Goal: Book appointment/travel/reservation

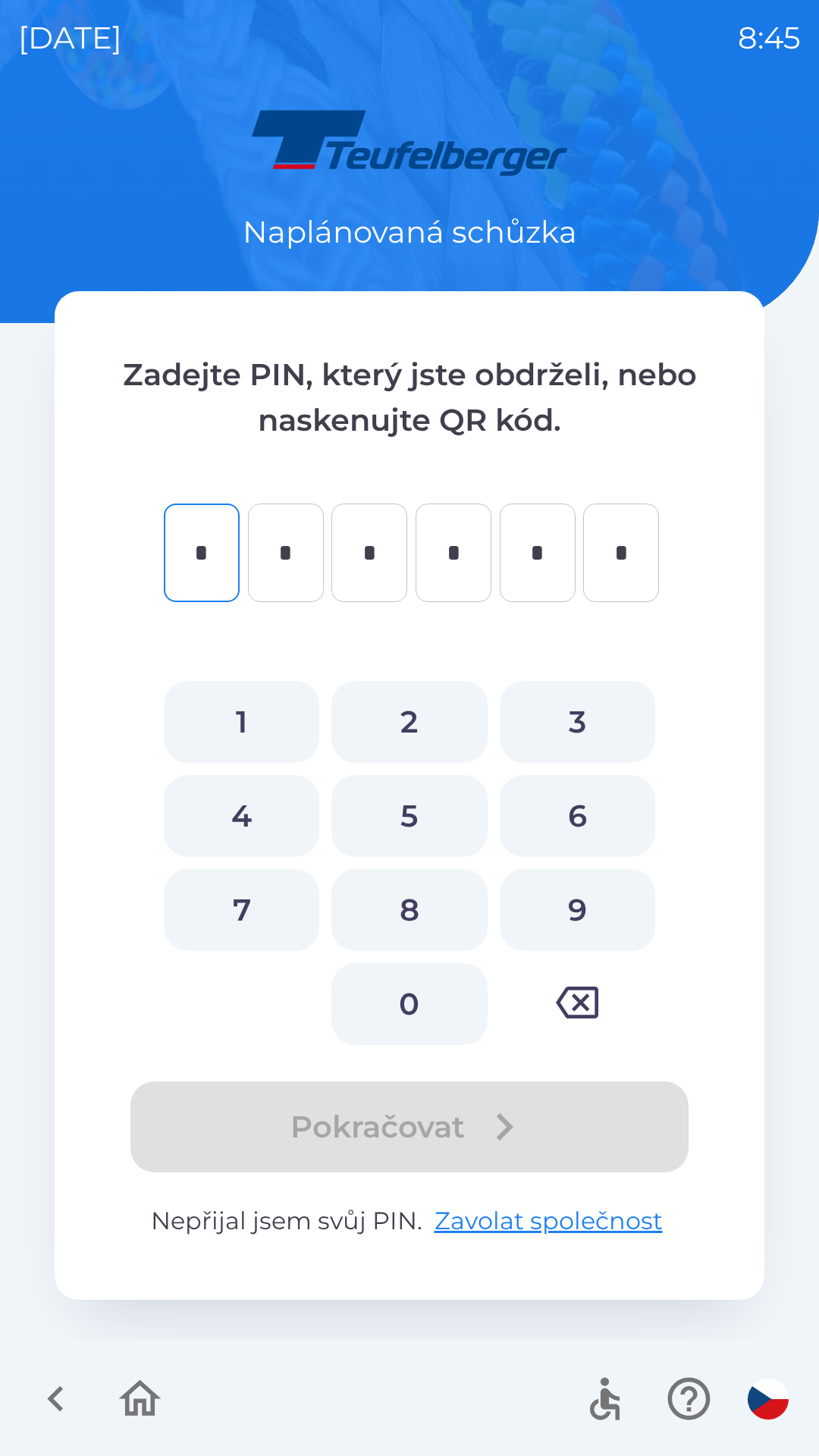
click at [264, 819] on button "4" at bounding box center [241, 815] width 155 height 82
type input "*"
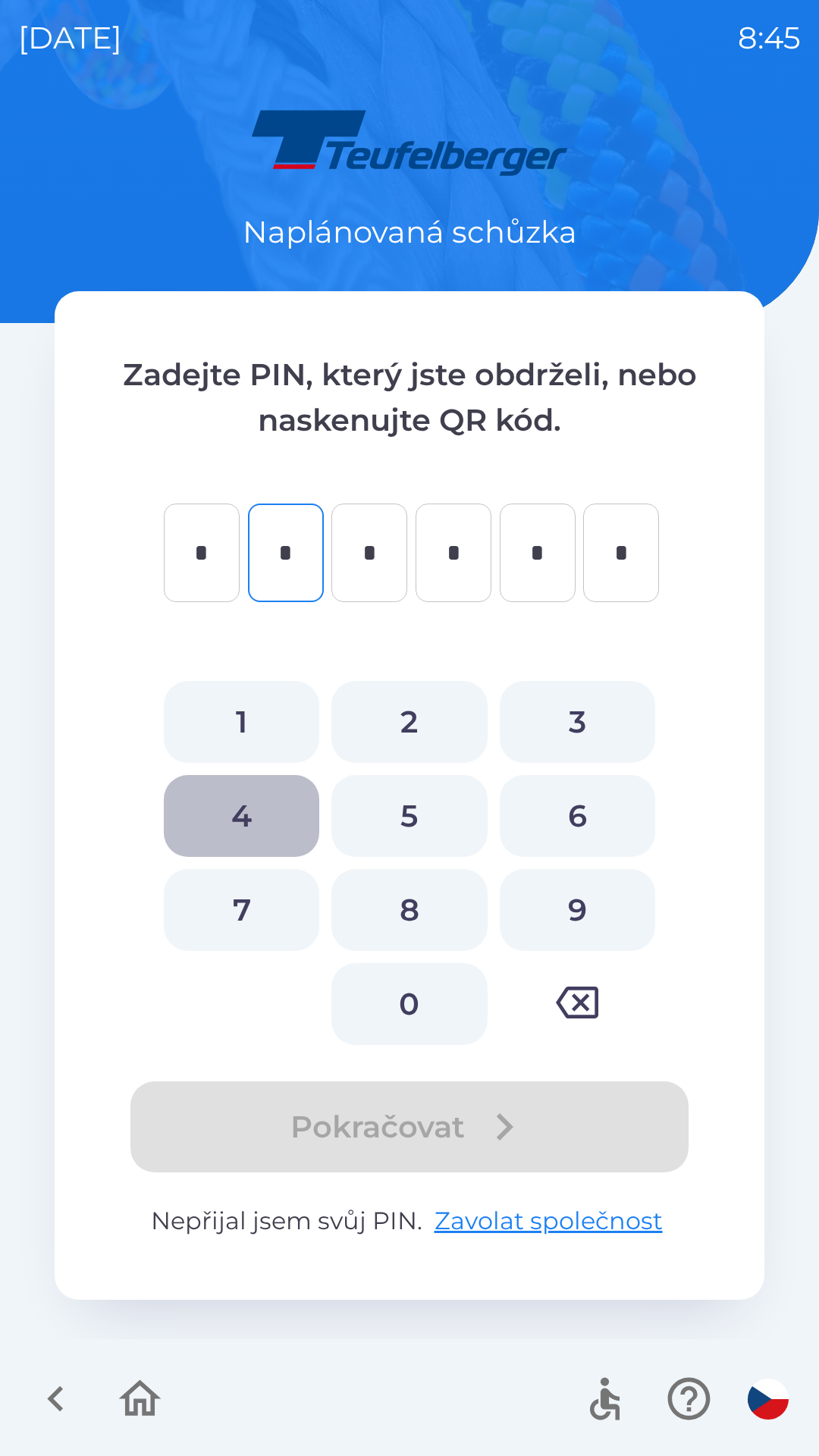
click at [248, 809] on button "4" at bounding box center [241, 815] width 155 height 82
type input "*"
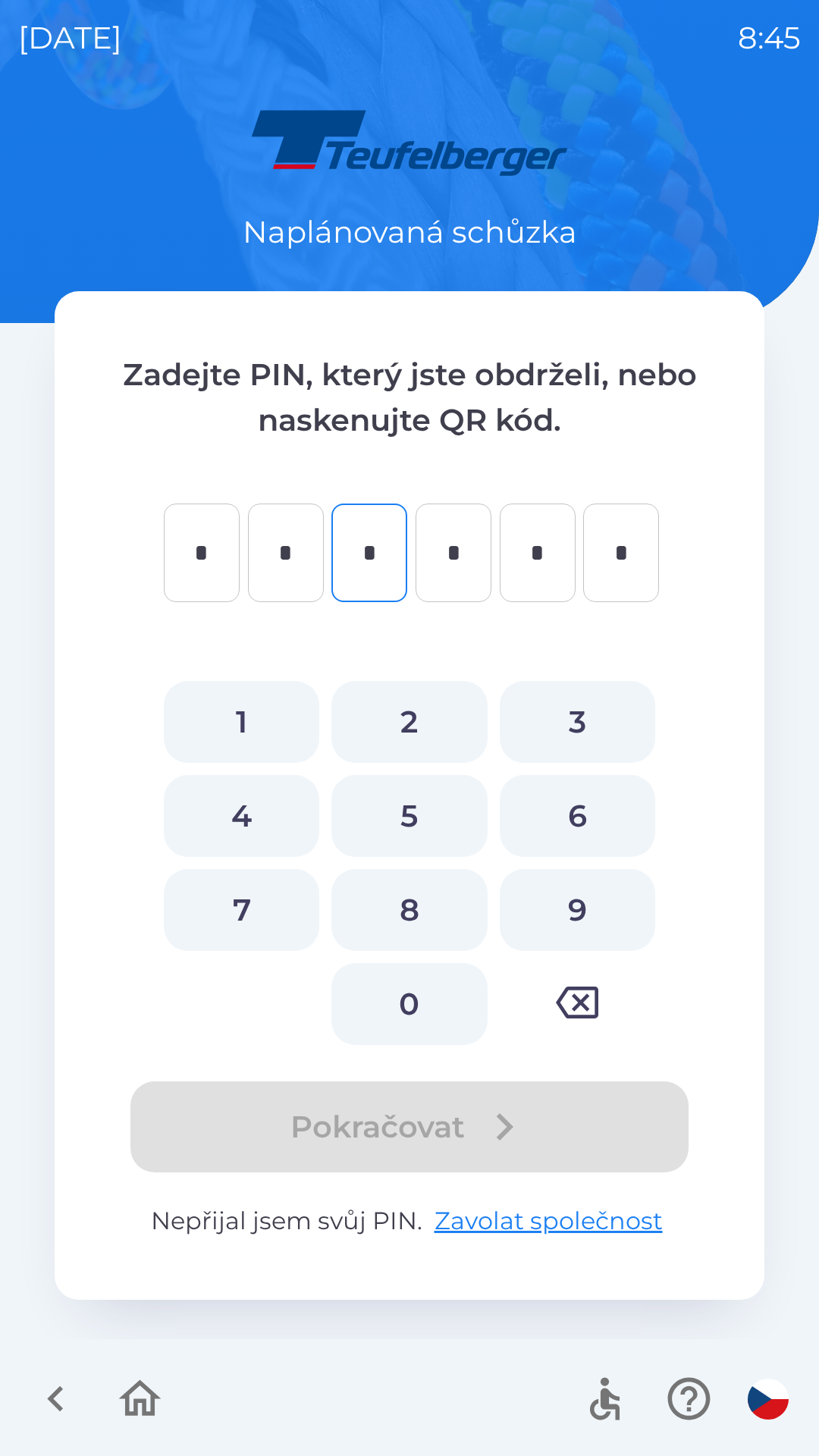
click at [412, 819] on button "5" at bounding box center [408, 815] width 155 height 82
type input "*"
click at [581, 728] on button "3" at bounding box center [577, 721] width 155 height 82
type input "*"
click at [579, 934] on button "9" at bounding box center [577, 909] width 155 height 82
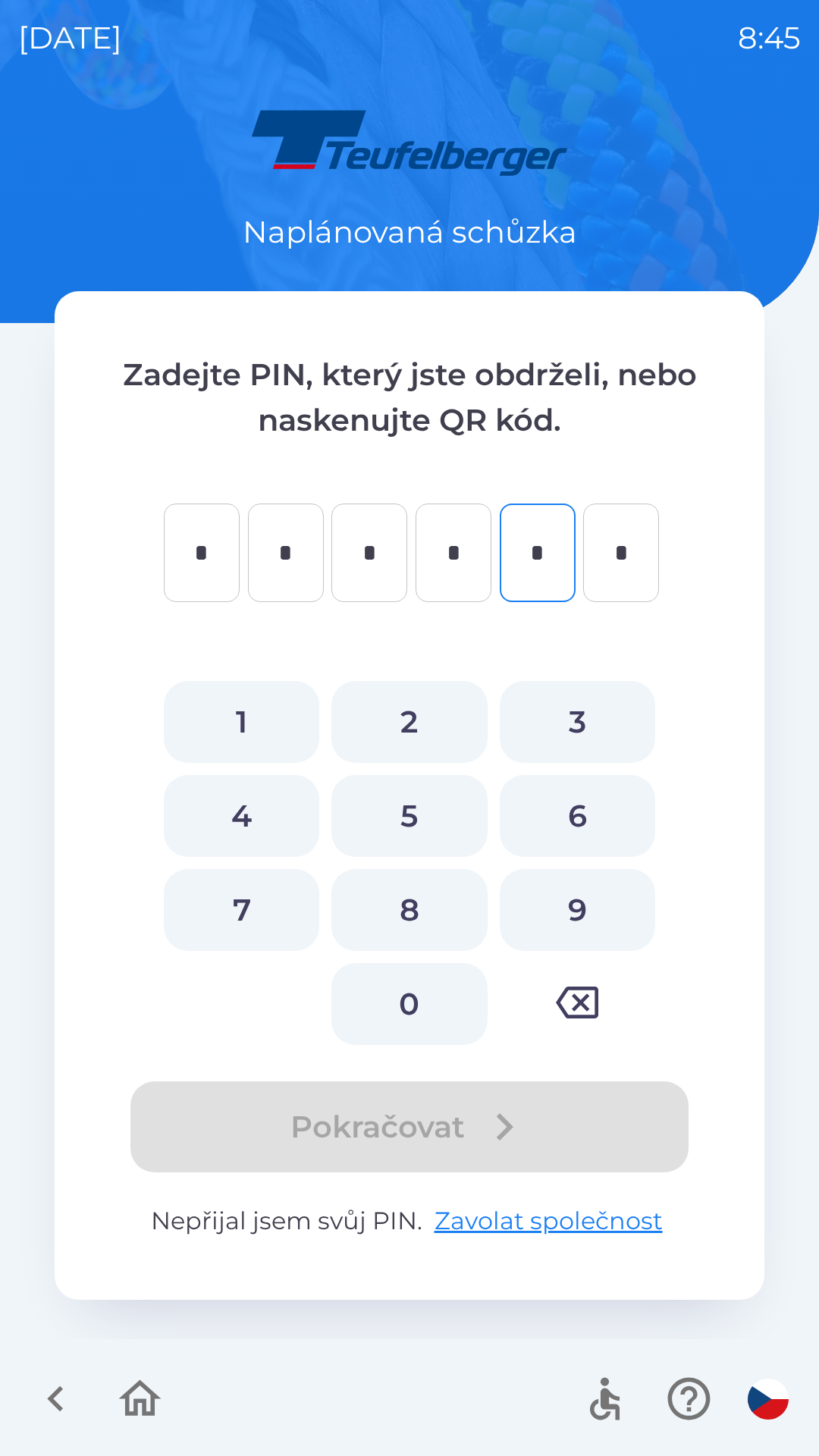
type input "*"
click at [587, 806] on button "6" at bounding box center [577, 815] width 155 height 82
type input "*"
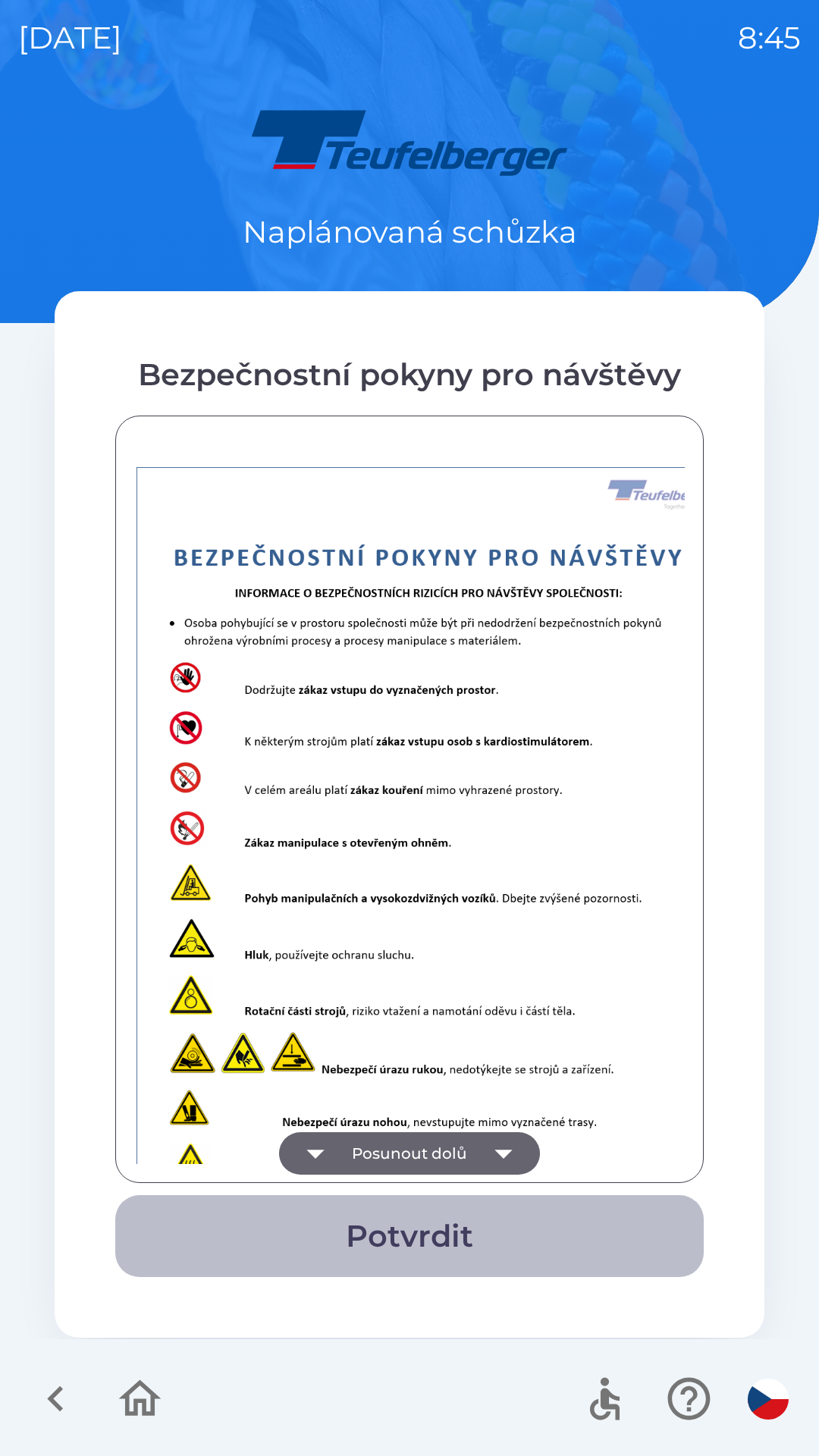
click at [442, 1228] on button "Potvrdit" at bounding box center [409, 1236] width 588 height 82
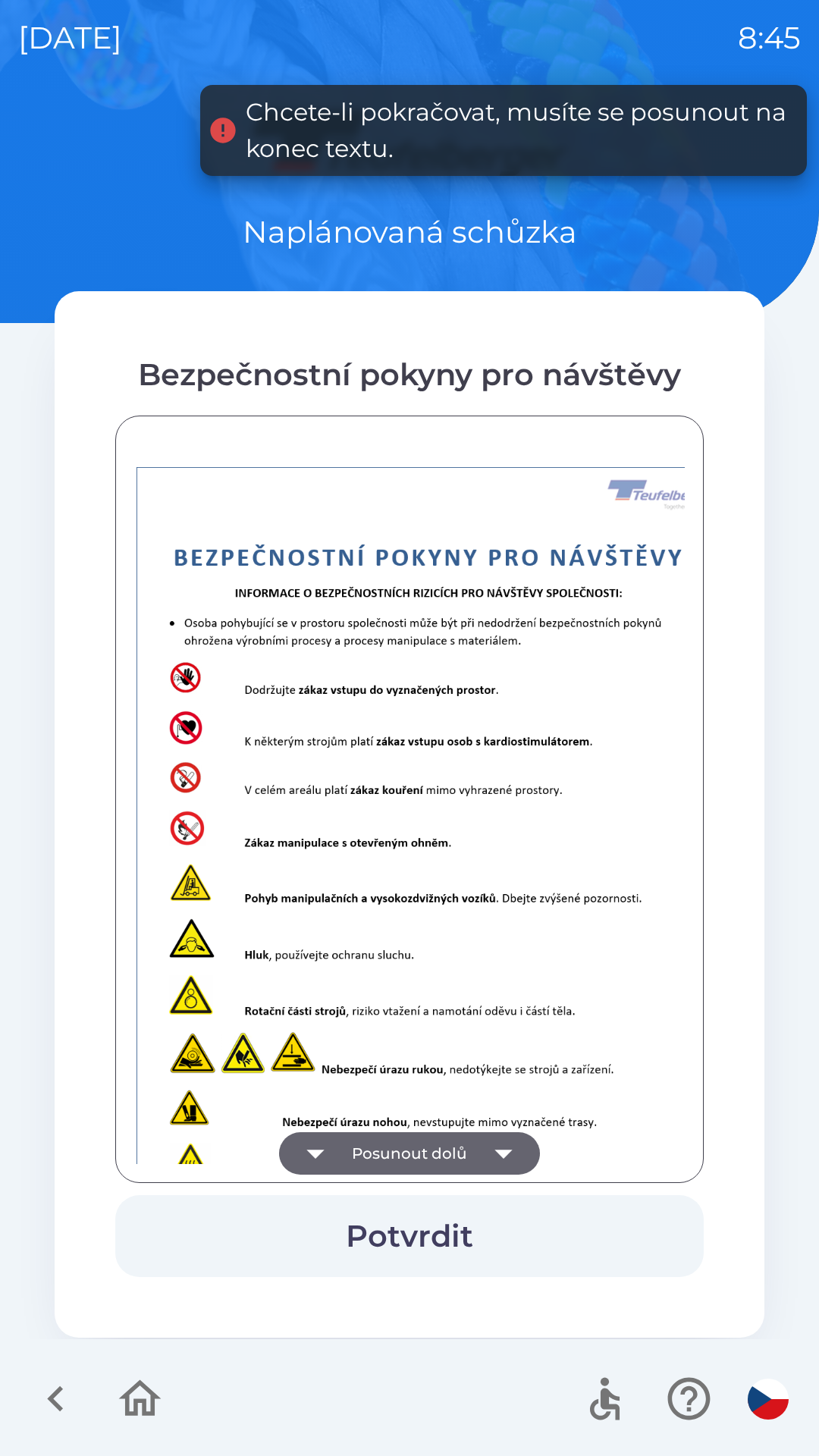
click at [503, 1148] on icon "button" at bounding box center [503, 1153] width 43 height 43
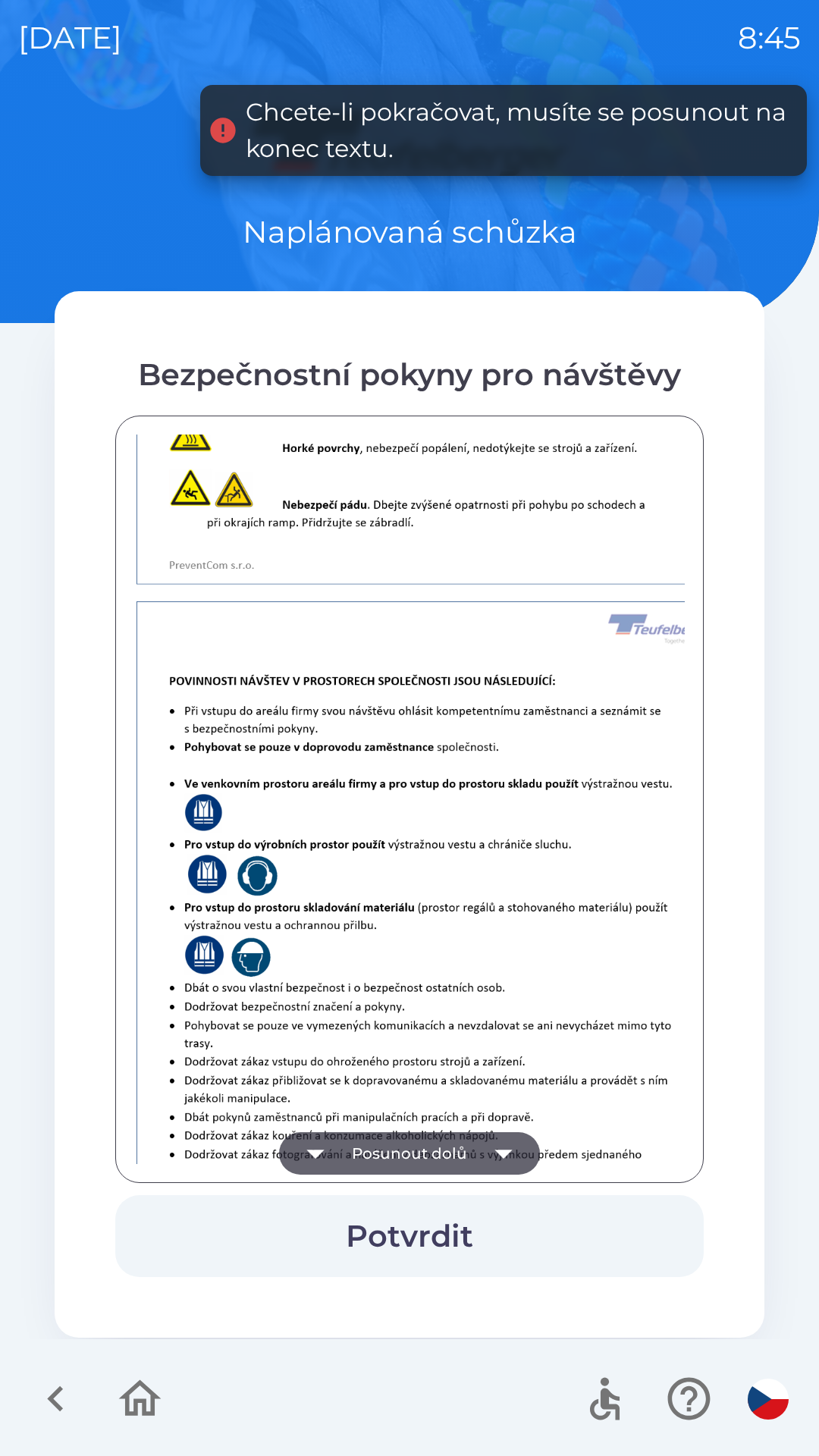
click at [495, 1145] on icon "button" at bounding box center [503, 1153] width 43 height 43
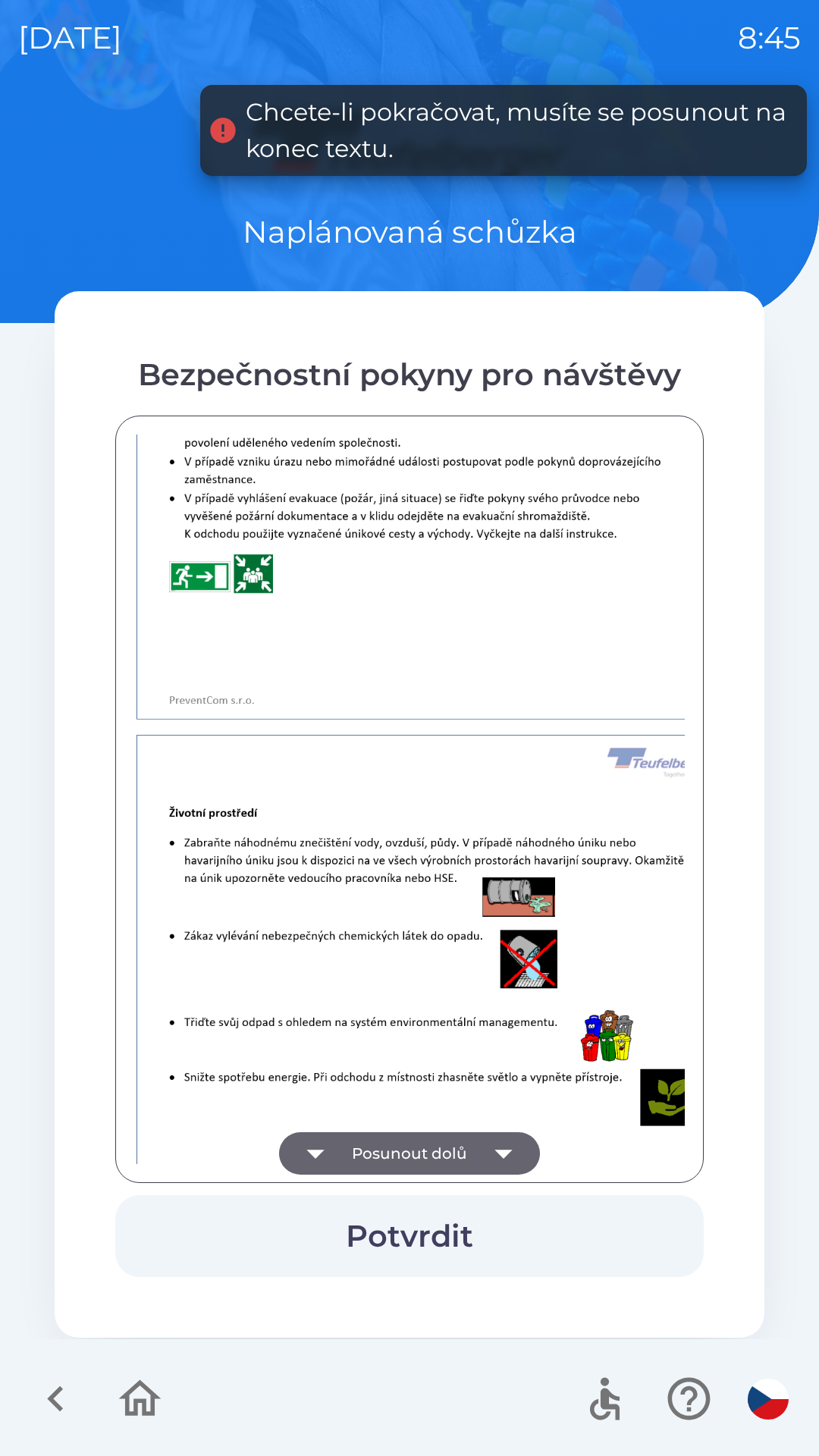
click at [492, 1153] on icon "button" at bounding box center [503, 1153] width 43 height 43
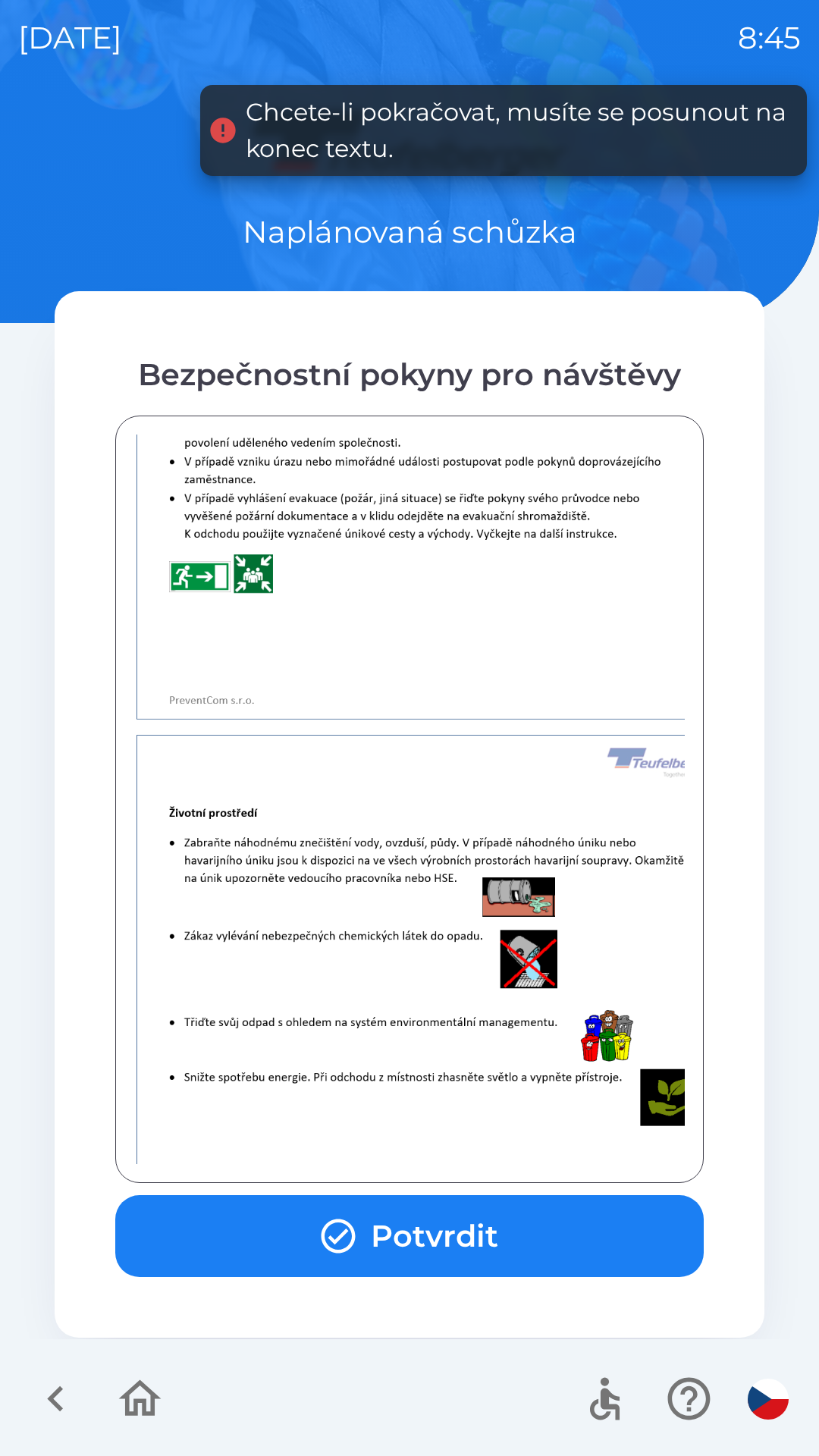
scroll to position [1920, 0]
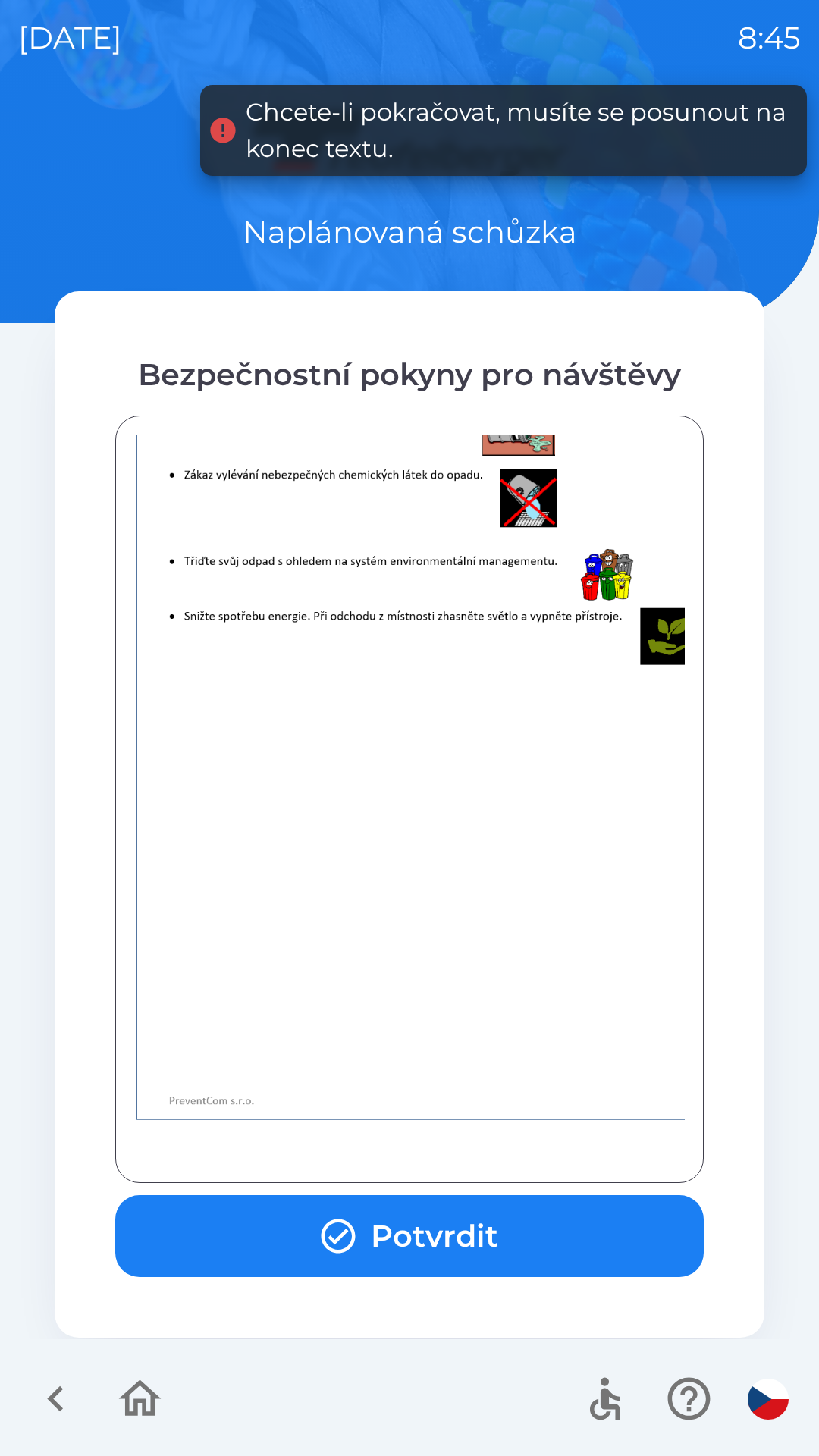
click at [463, 1247] on button "Potvrdit" at bounding box center [409, 1236] width 588 height 82
